Goal: Information Seeking & Learning: Find specific page/section

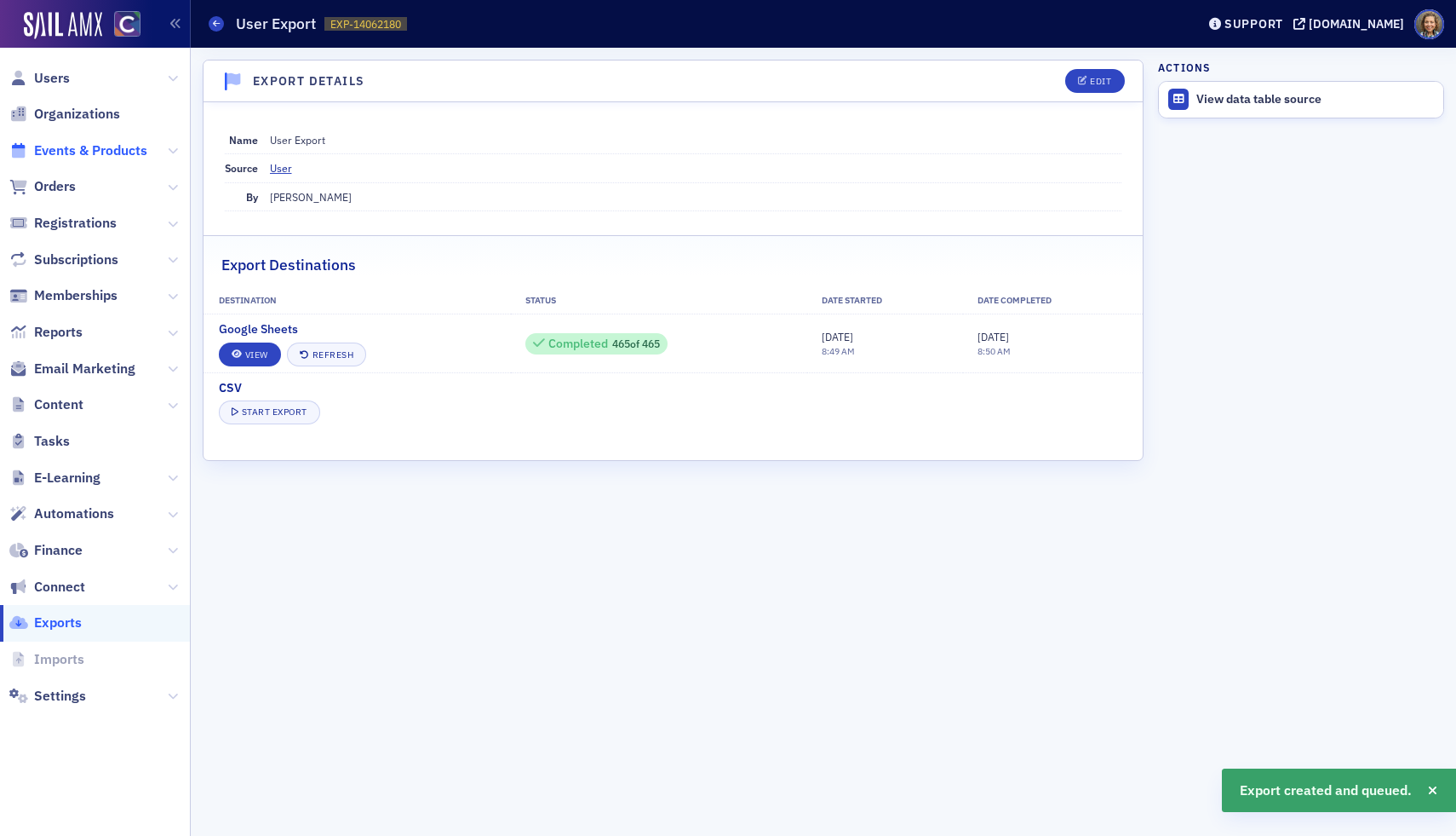
click at [51, 153] on span "Events & Products" at bounding box center [91, 151] width 113 height 19
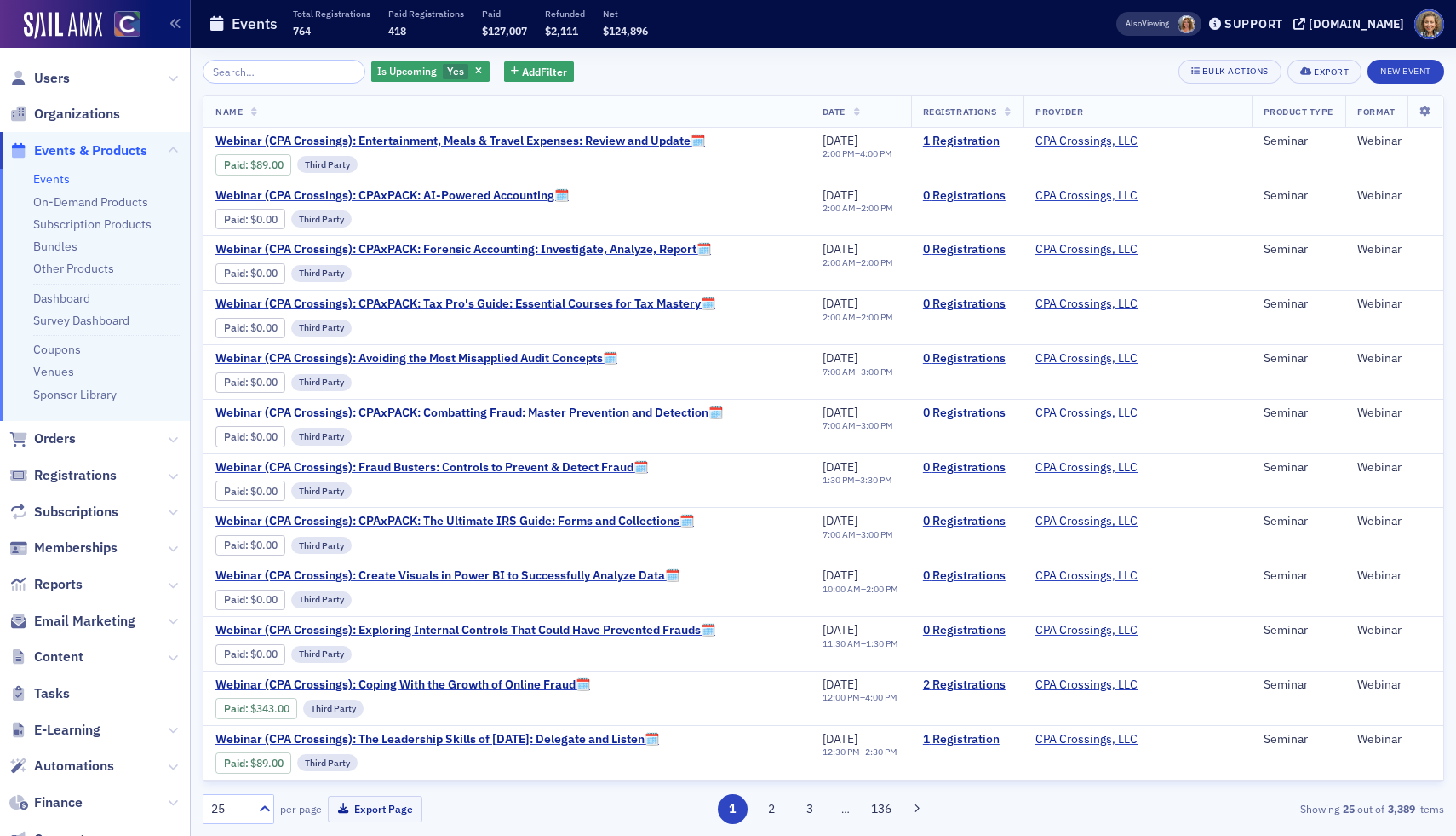
click at [277, 75] on input "search" at bounding box center [284, 71] width 163 height 24
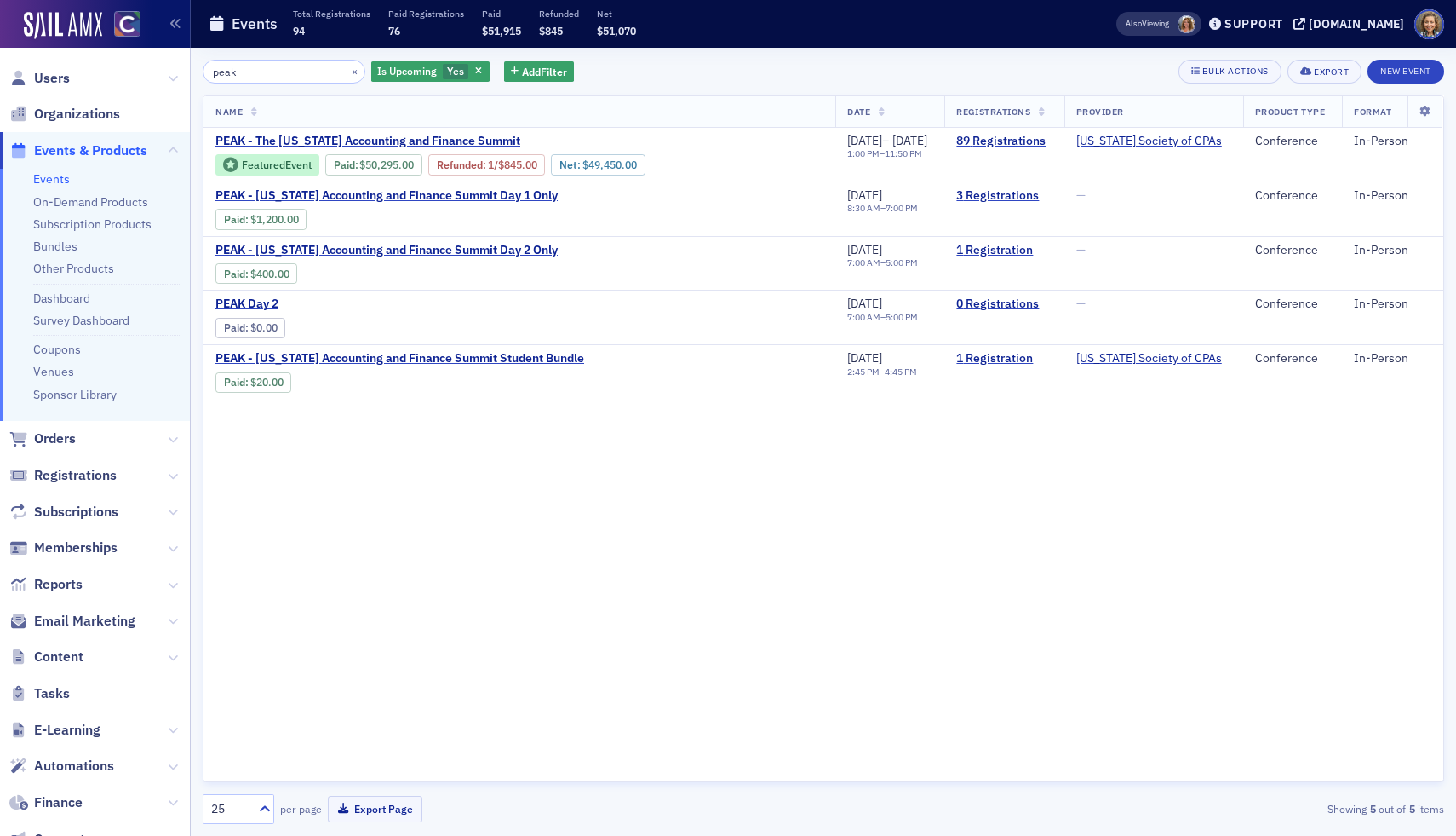
drag, startPoint x: 270, startPoint y: 74, endPoint x: 128, endPoint y: 63, distance: 142.4
click at [128, 65] on div "Users Organizations Events & Products Events On-Demand Products Subscription Pr…" at bounding box center [728, 418] width 1456 height 836
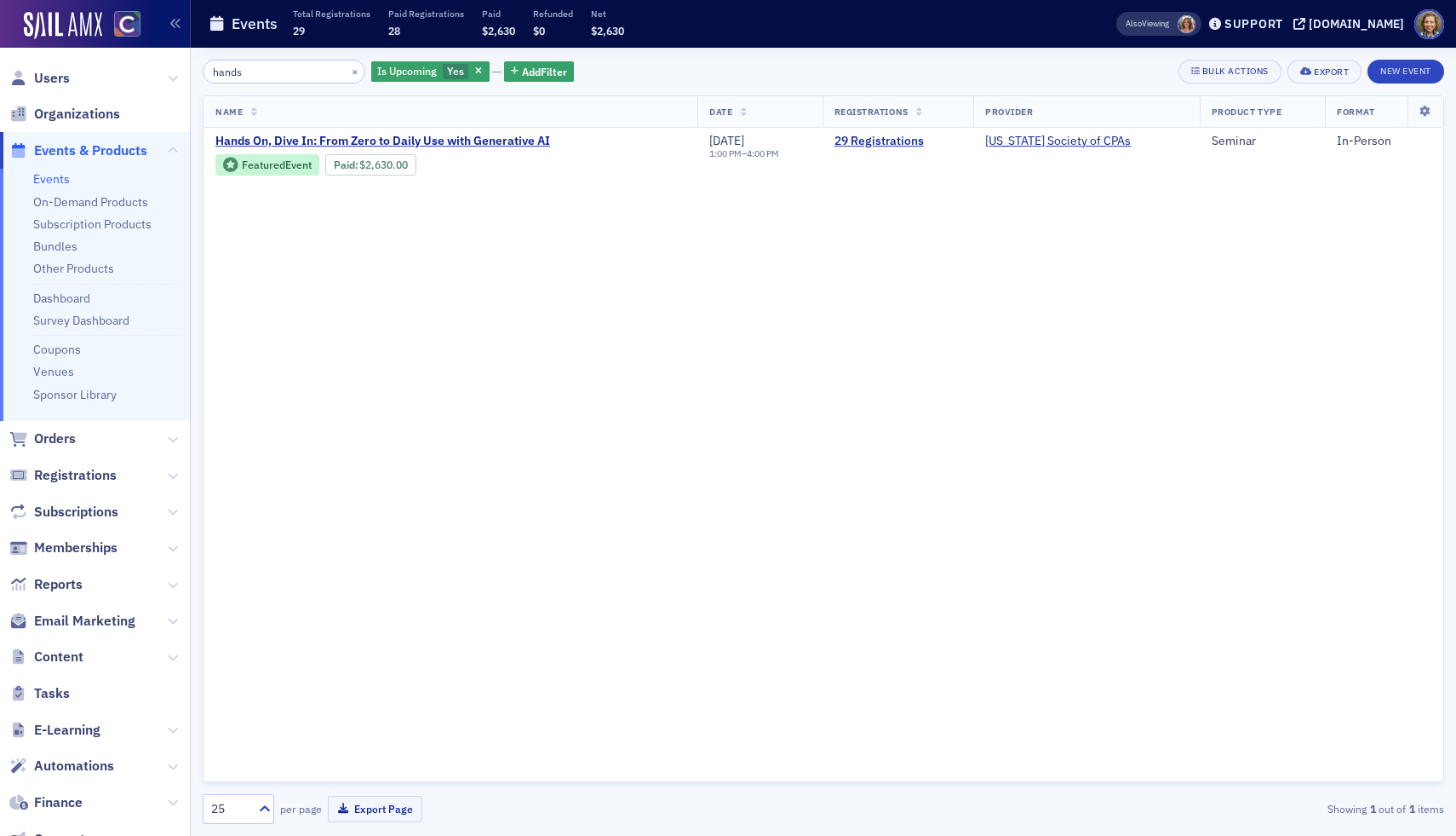
type input "hands"
